Goal: Find specific page/section: Find specific page/section

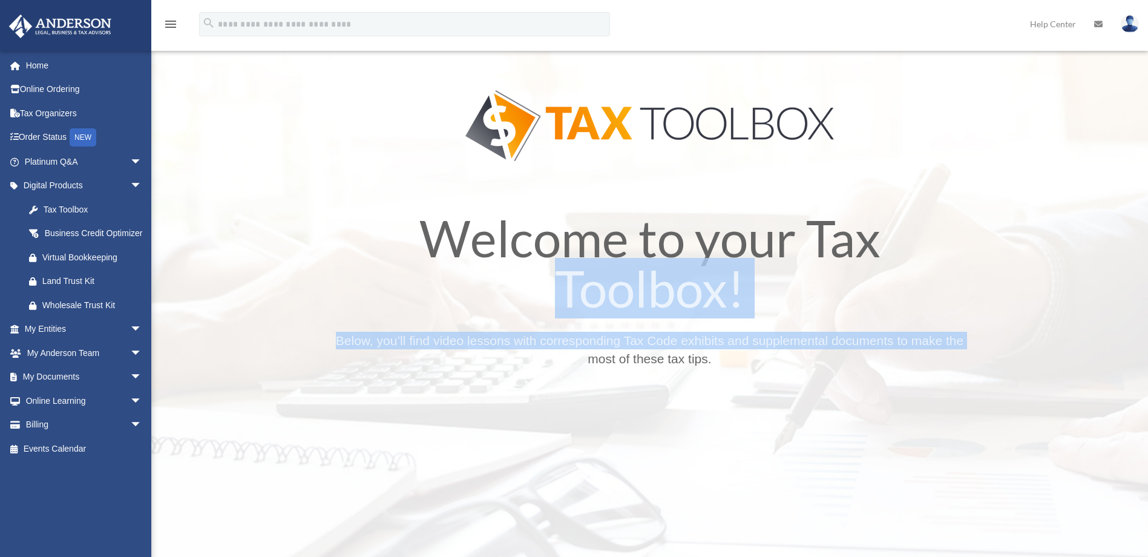
click at [475, 308] on div "Welcome to your Tax Toolbox! Below, you’ll find video lessons with correspondin…" at bounding box center [649, 402] width 653 height 402
click at [93, 71] on link "Home" at bounding box center [84, 65] width 152 height 24
click at [50, 69] on link "Home" at bounding box center [84, 65] width 152 height 24
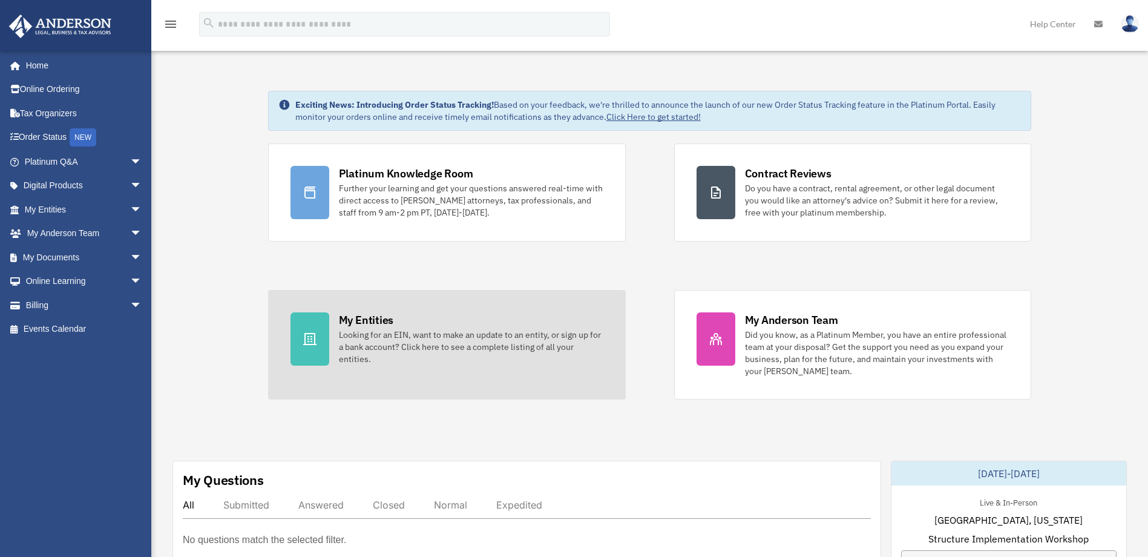
click at [378, 335] on div "Looking for an EIN, want to make an update to an entity, or sign up for a bank …" at bounding box center [471, 346] width 264 height 36
click at [304, 333] on icon at bounding box center [309, 339] width 15 height 15
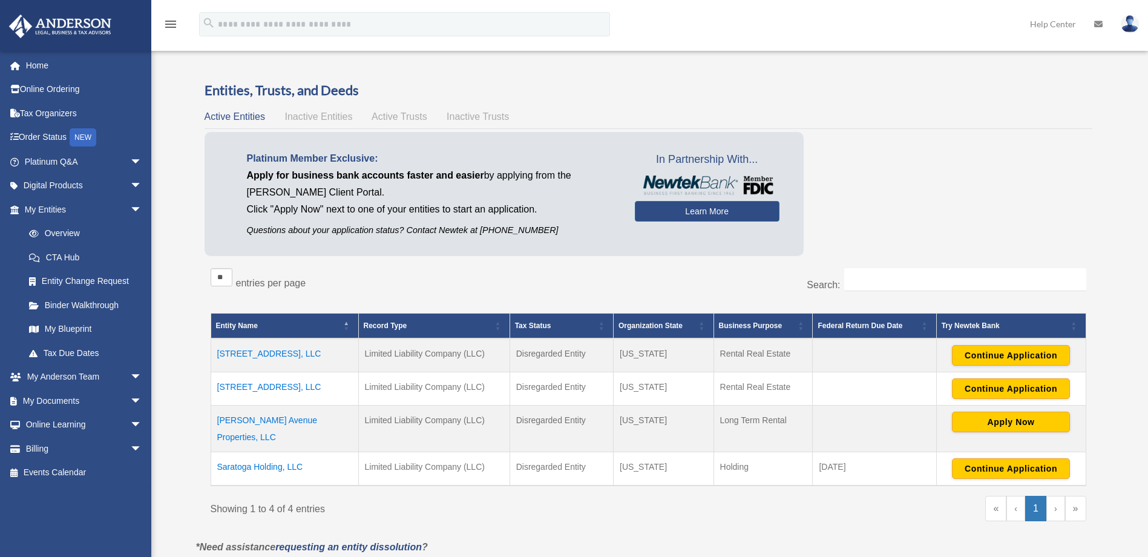
click at [249, 453] on td "Saratoga Holding, LLC" at bounding box center [285, 468] width 148 height 34
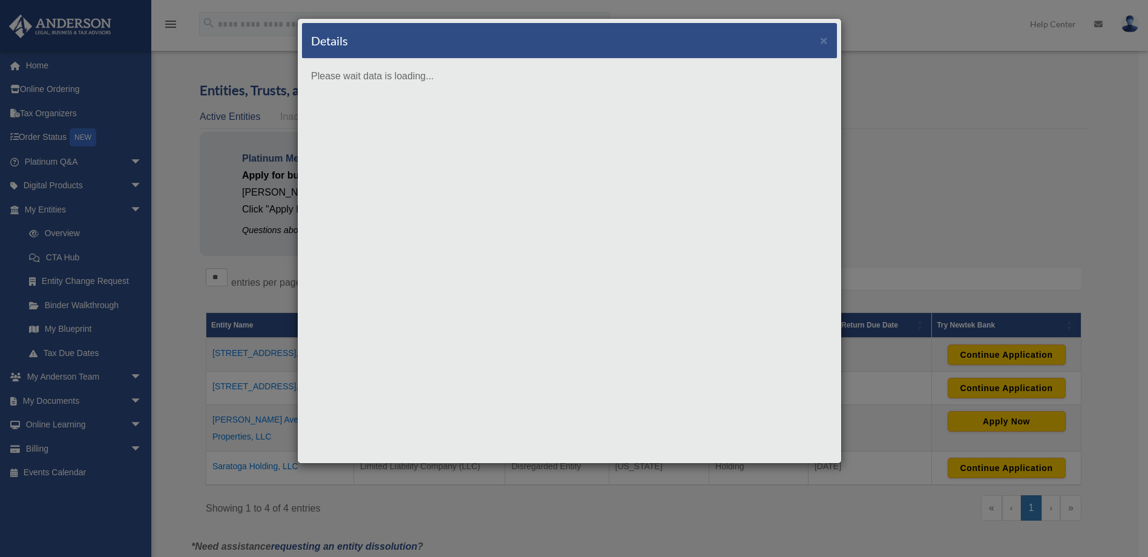
click at [249, 453] on body "X Get a chance to win 6 months of Platinum for free just by filling out this su…" at bounding box center [574, 429] width 1148 height 859
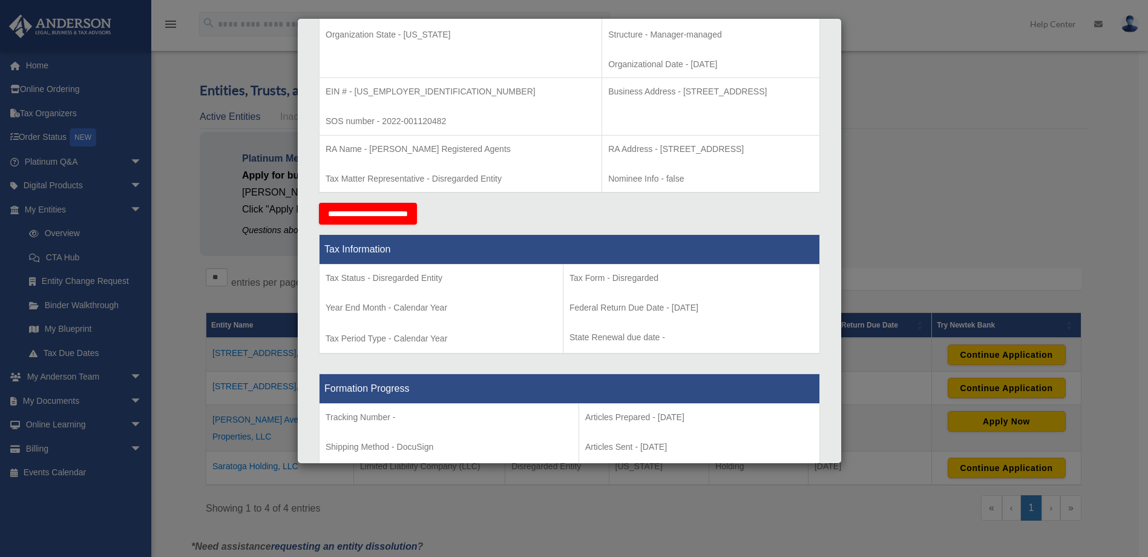
scroll to position [295, 0]
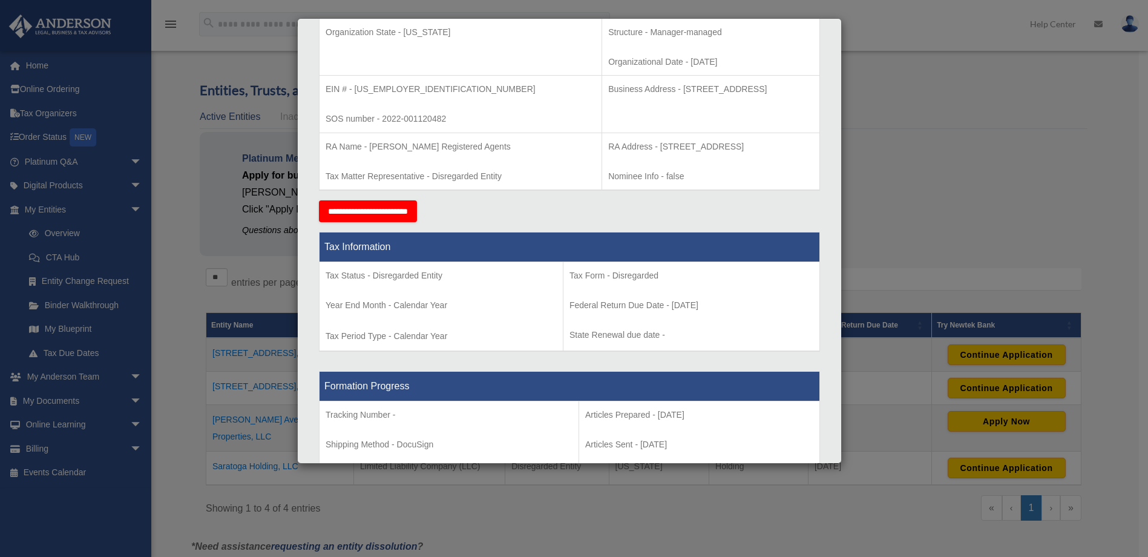
drag, startPoint x: 851, startPoint y: 220, endPoint x: 857, endPoint y: 250, distance: 30.8
click at [857, 250] on div "Details × Articles Sent Organizational Date" at bounding box center [574, 278] width 1148 height 557
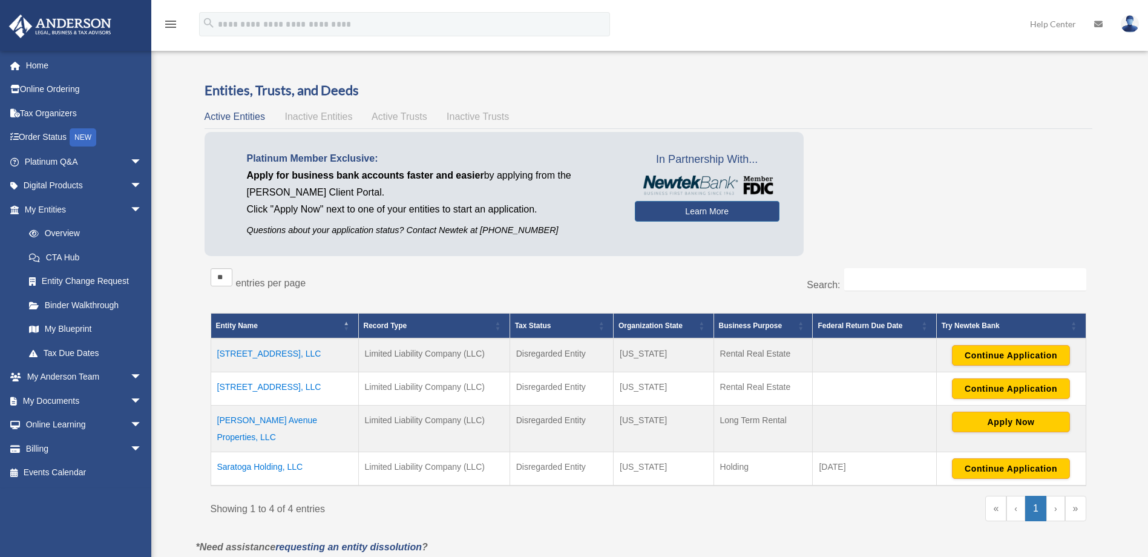
click at [269, 452] on td "Saratoga Holding, LLC" at bounding box center [285, 468] width 148 height 34
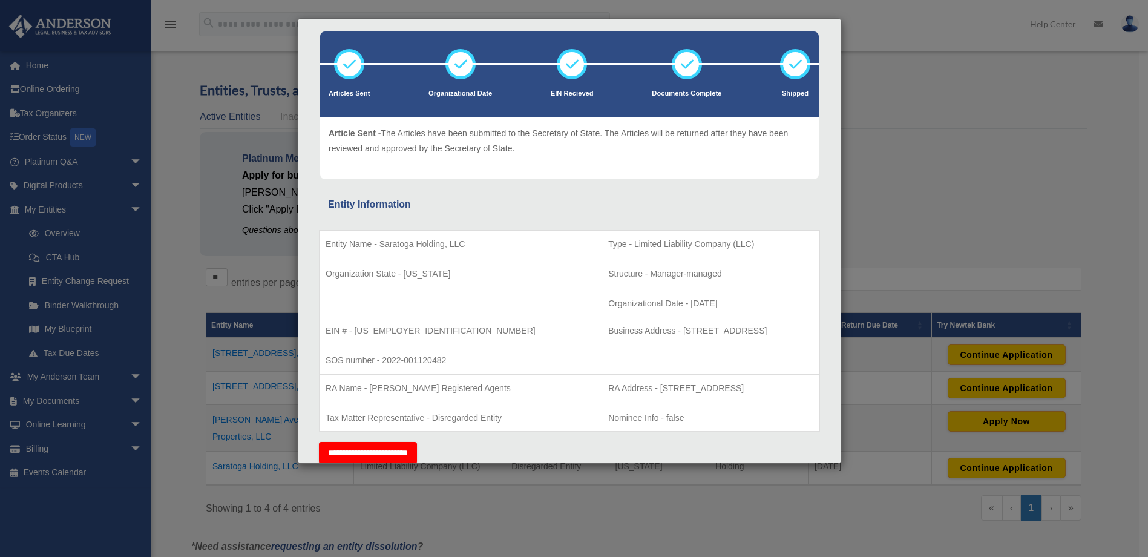
scroll to position [0, 0]
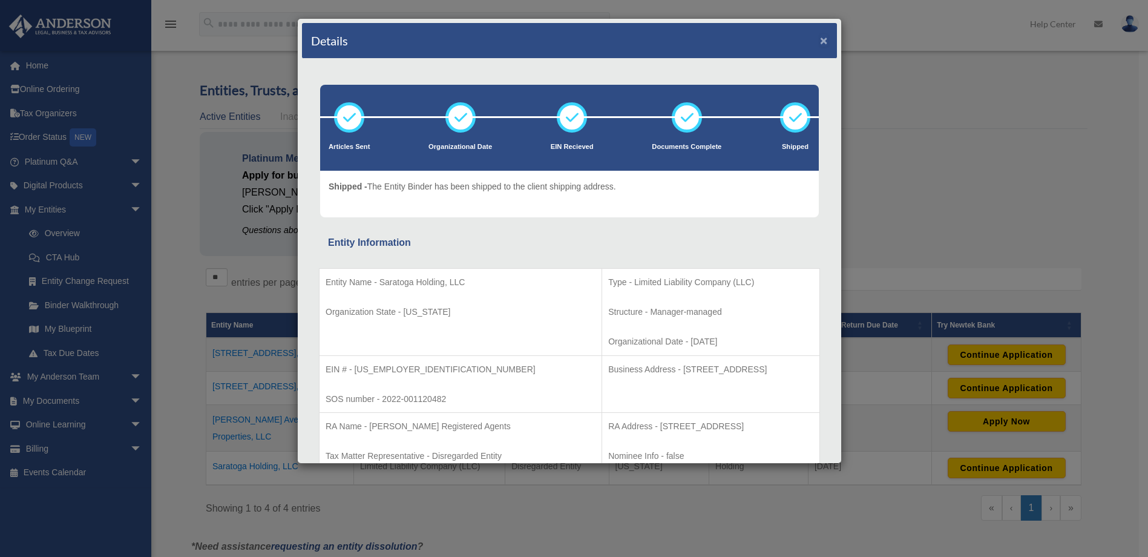
click at [820, 39] on button "×" at bounding box center [824, 40] width 8 height 13
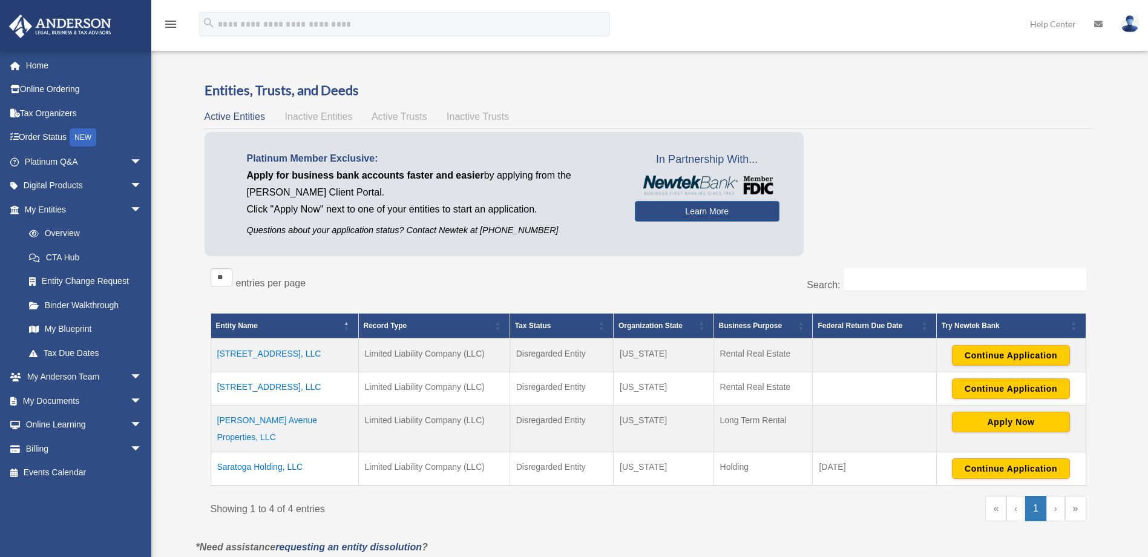
click at [253, 388] on td "603 W Manor, LLC" at bounding box center [285, 387] width 148 height 33
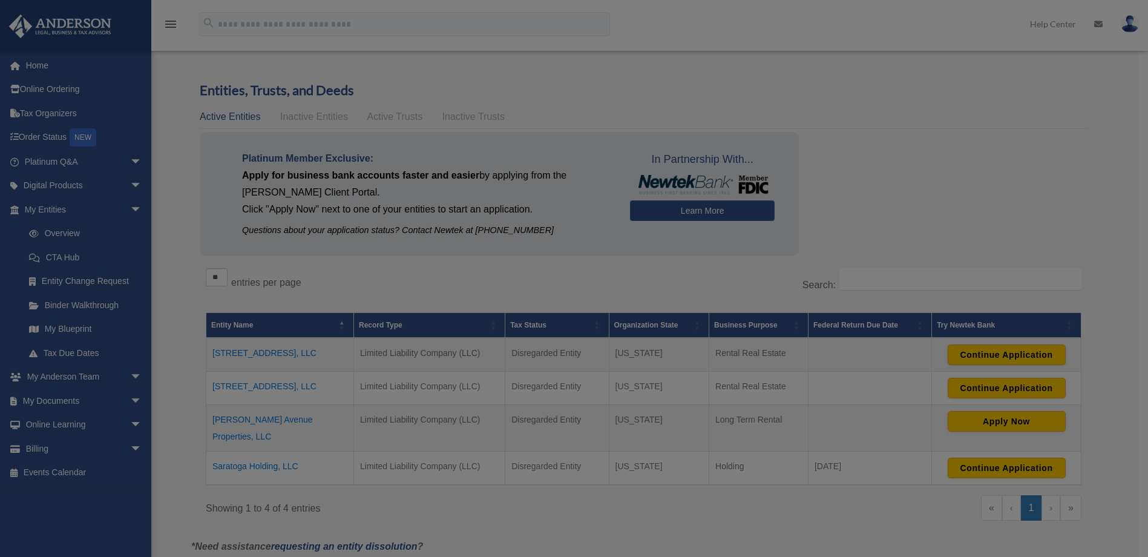
click at [253, 388] on body "X Get a chance to win 6 months of Platinum for free just by filling out this su…" at bounding box center [574, 429] width 1148 height 859
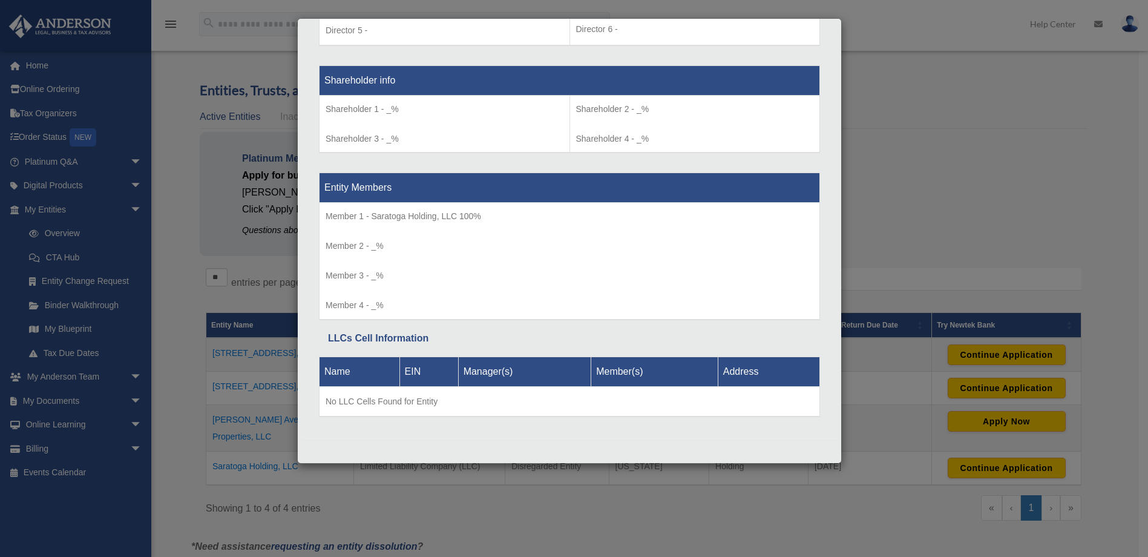
scroll to position [984, 0]
click at [39, 66] on div "Details × Articles Sent Organizational Date" at bounding box center [574, 278] width 1148 height 557
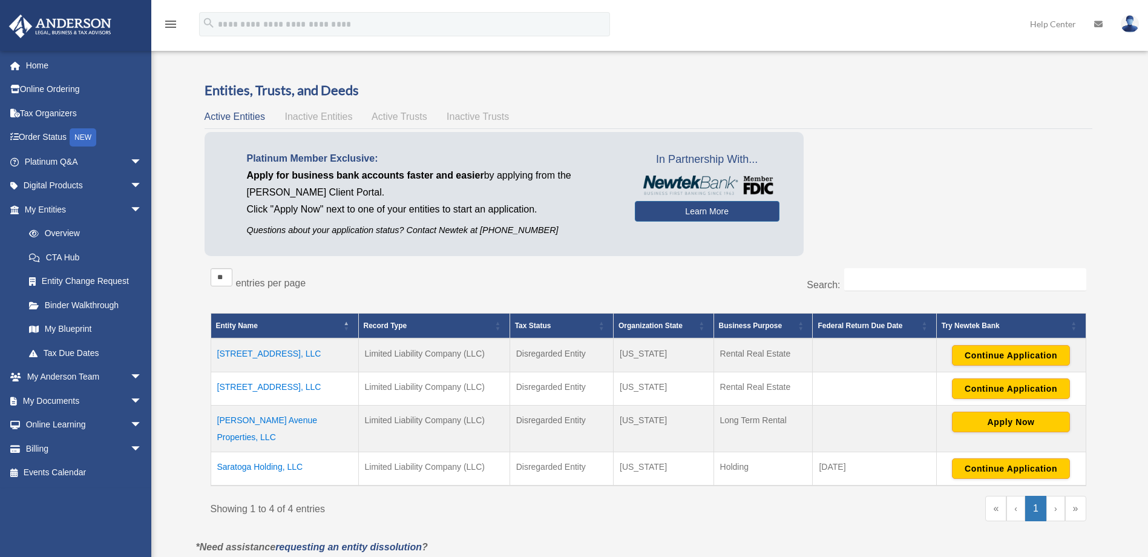
click at [39, 66] on link "Home" at bounding box center [84, 65] width 152 height 24
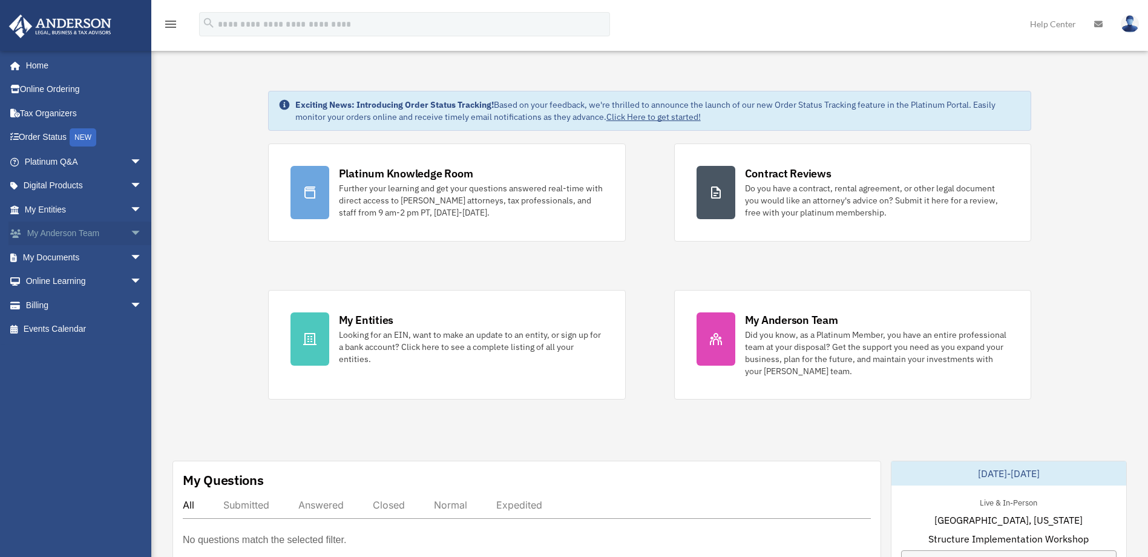
click at [44, 234] on link "My Anderson Team arrow_drop_down" at bounding box center [84, 233] width 152 height 24
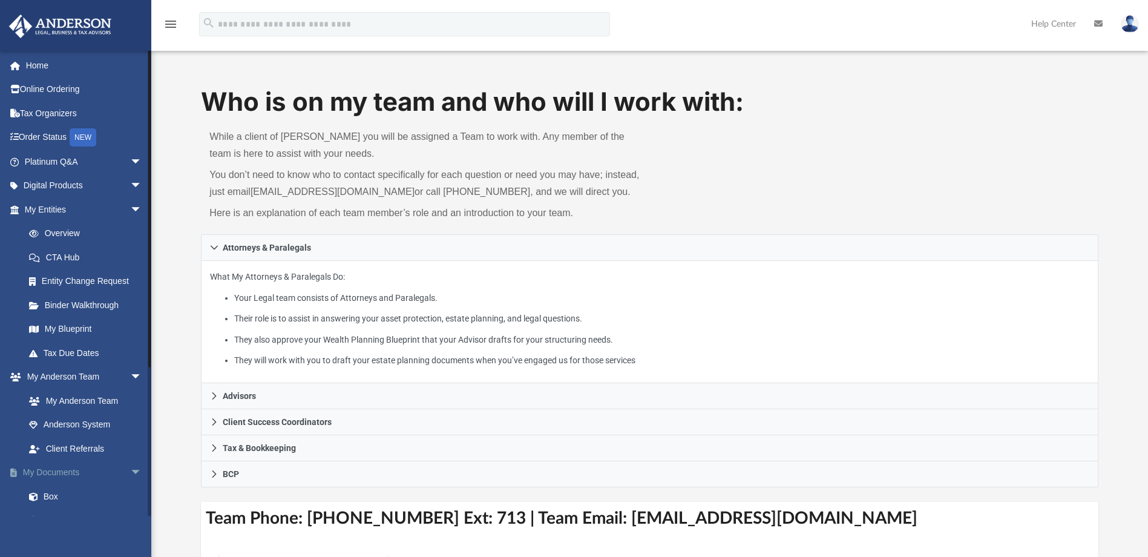
click at [76, 469] on link "My Documents arrow_drop_down" at bounding box center [84, 472] width 152 height 24
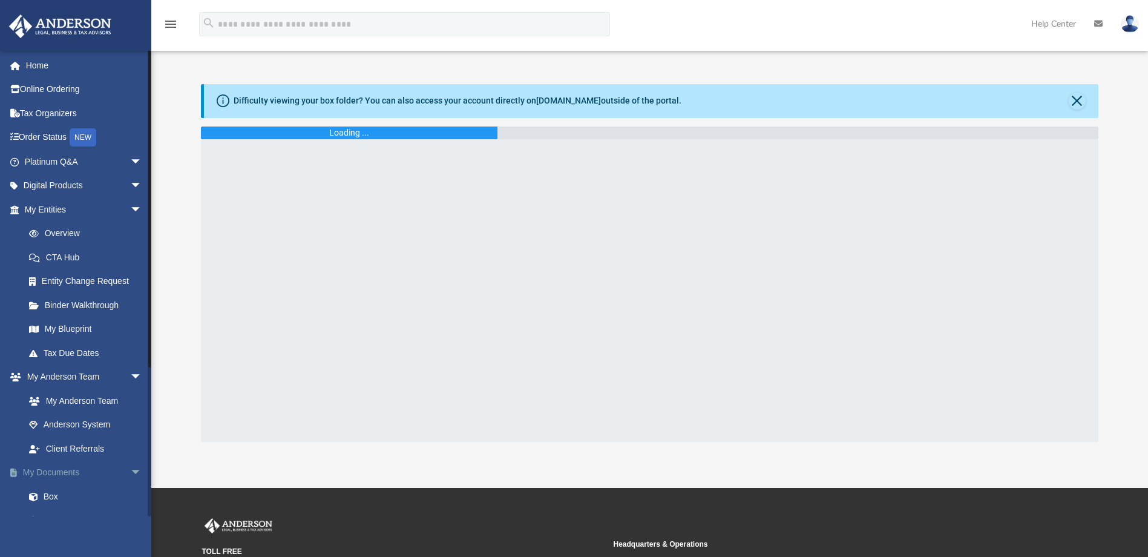
click at [76, 469] on link "My Documents arrow_drop_down" at bounding box center [84, 472] width 152 height 24
click at [130, 469] on span "arrow_drop_down" at bounding box center [142, 472] width 24 height 25
click at [68, 473] on link "My Documents arrow_drop_up" at bounding box center [84, 472] width 152 height 24
click at [130, 469] on span "arrow_drop_up" at bounding box center [142, 472] width 24 height 25
click at [48, 497] on link "Box" at bounding box center [88, 496] width 143 height 24
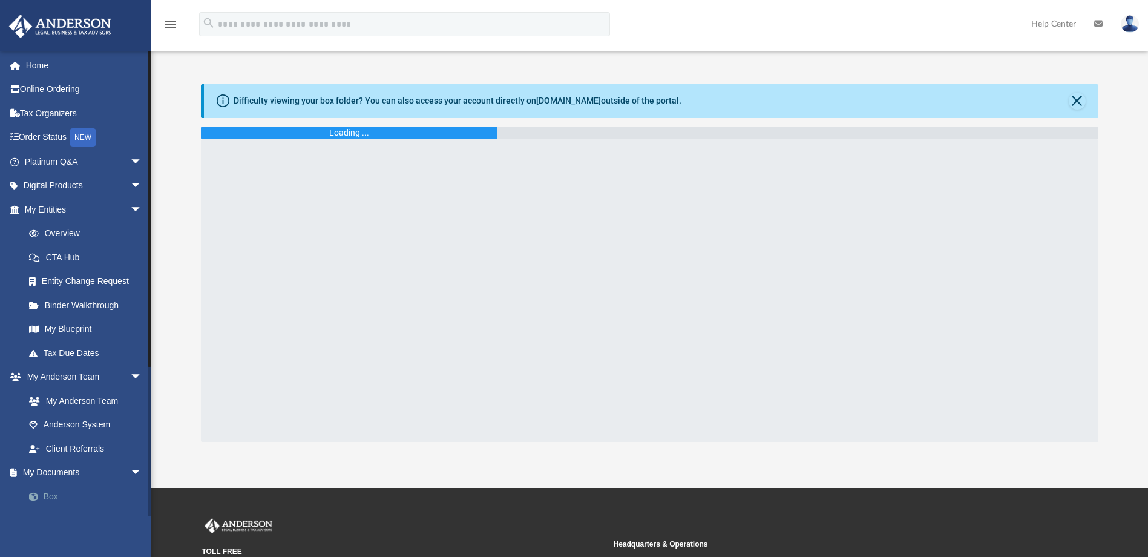
click at [48, 497] on link "Box" at bounding box center [88, 496] width 143 height 24
click at [50, 494] on link "Box" at bounding box center [88, 496] width 143 height 24
click at [1078, 100] on button "Close" at bounding box center [1076, 101] width 17 height 17
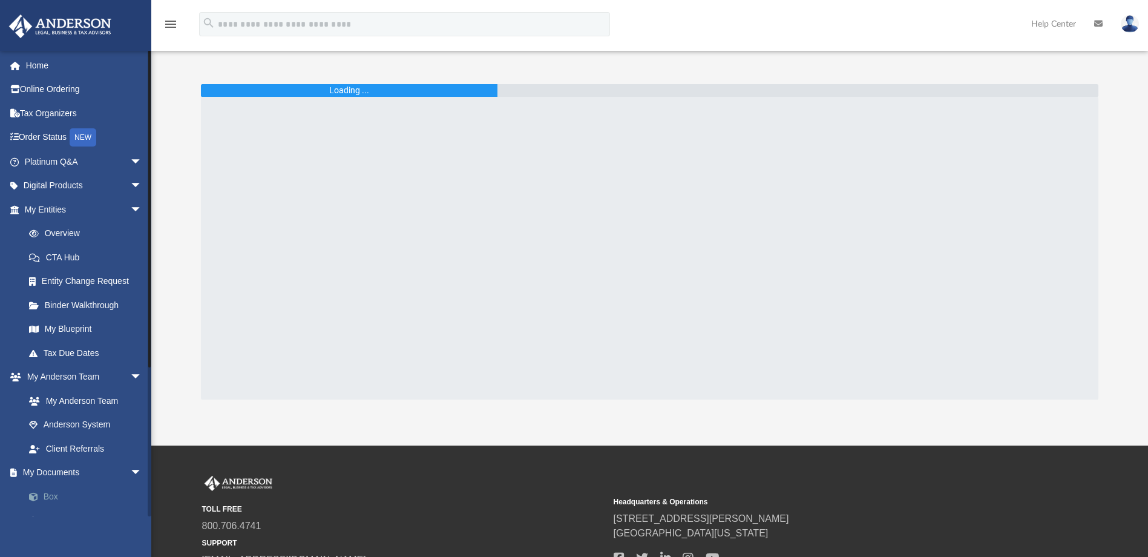
click at [47, 496] on link "Box" at bounding box center [88, 496] width 143 height 24
click at [130, 470] on span "arrow_drop_down" at bounding box center [142, 472] width 24 height 25
click at [57, 471] on link "My Documents arrow_drop_up" at bounding box center [84, 472] width 152 height 24
click at [219, 344] on div at bounding box center [649, 248] width 897 height 302
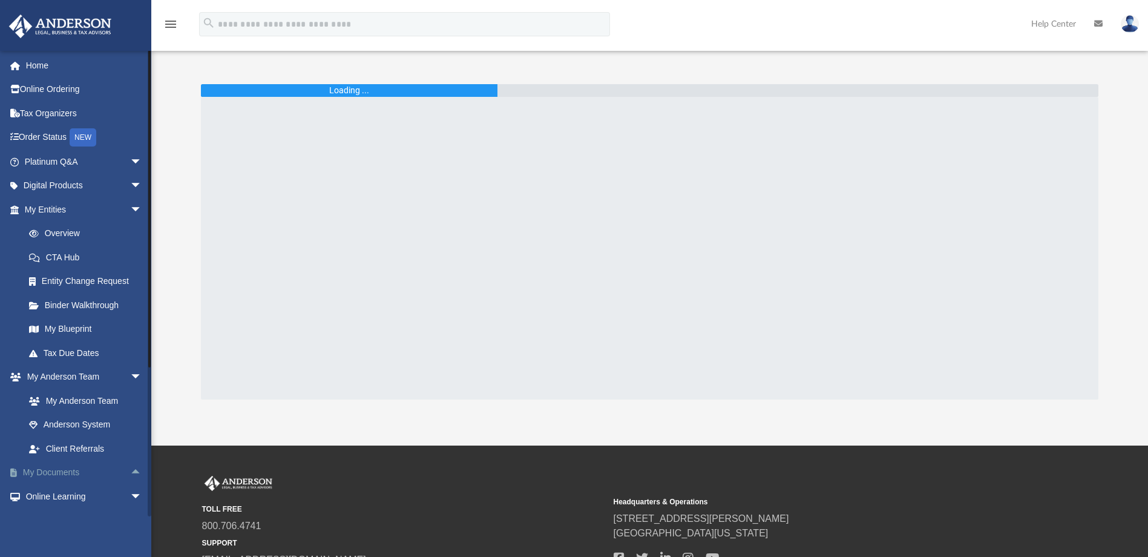
click at [67, 468] on link "My Documents arrow_drop_up" at bounding box center [84, 472] width 152 height 24
click at [57, 472] on link "My Documents arrow_drop_up" at bounding box center [84, 472] width 152 height 24
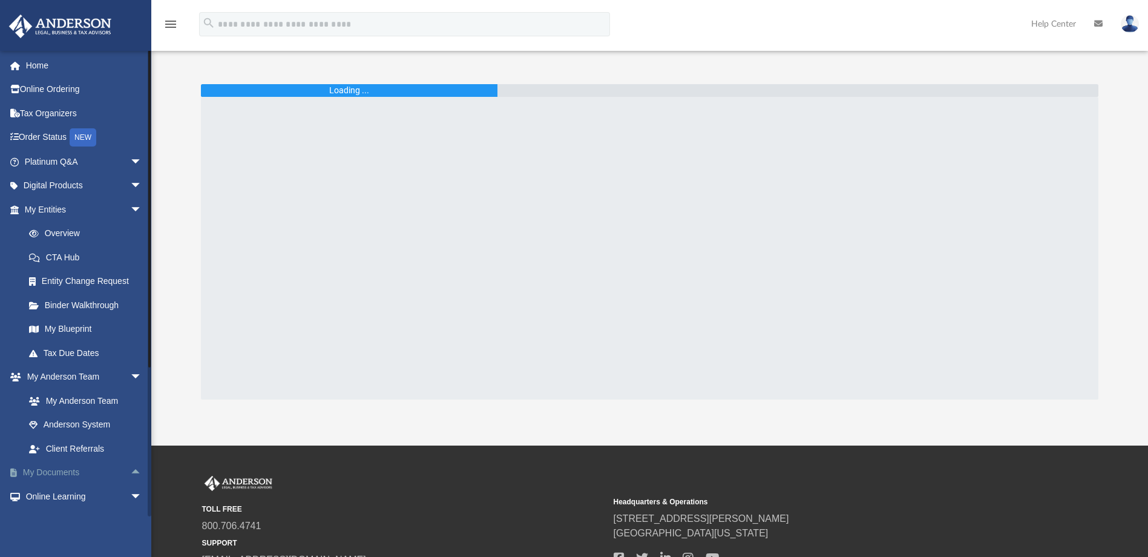
click at [57, 472] on link "My Documents arrow_drop_up" at bounding box center [84, 472] width 152 height 24
click at [130, 470] on span "arrow_drop_up" at bounding box center [142, 472] width 24 height 25
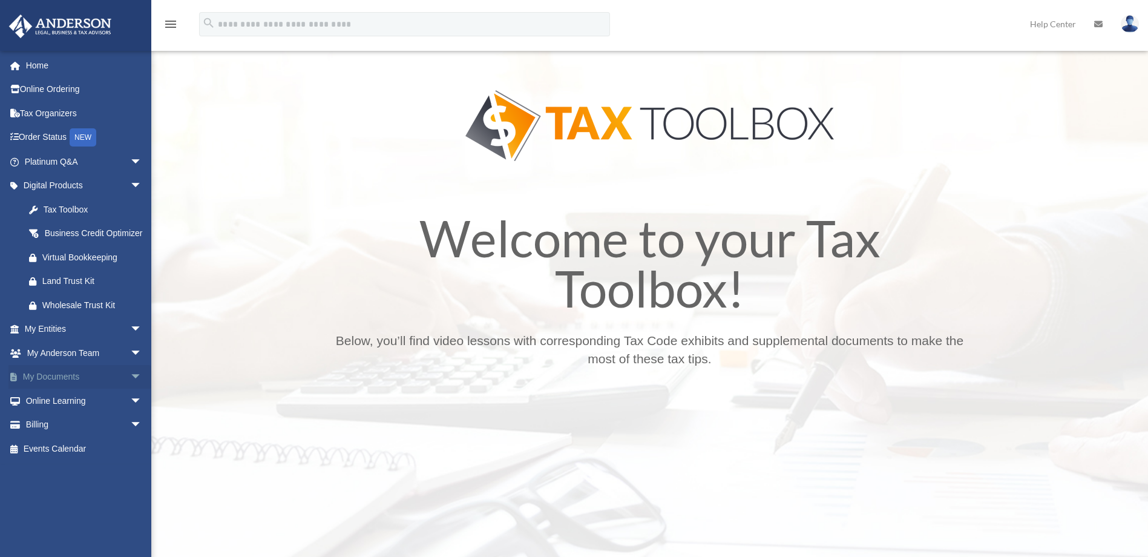
click at [130, 390] on span "arrow_drop_down" at bounding box center [142, 377] width 24 height 25
click at [47, 413] on link "Box" at bounding box center [88, 400] width 143 height 24
